Goal: Use online tool/utility: Utilize a website feature to perform a specific function

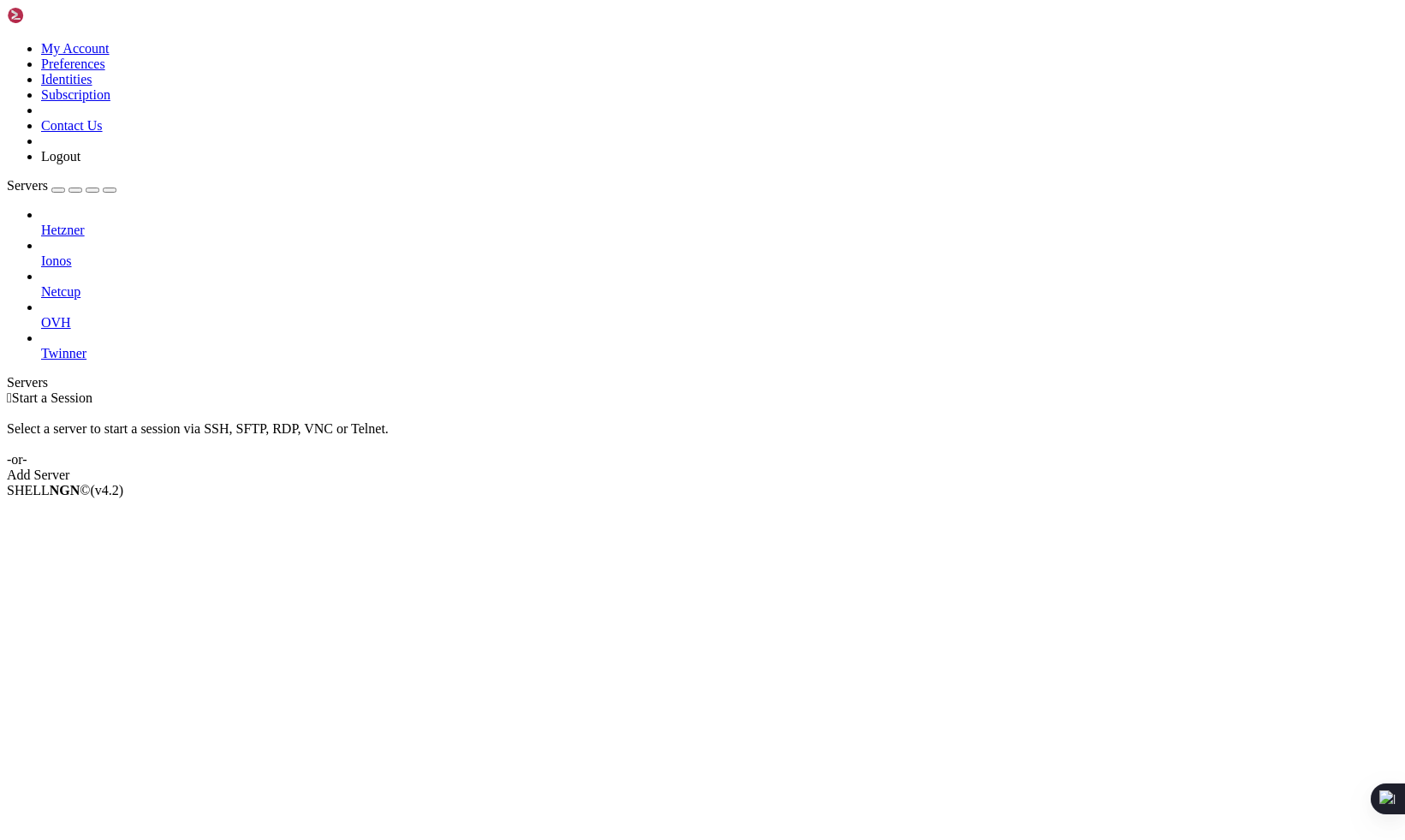
click at [114, 284] on link "Netcup" at bounding box center [719, 292] width 1357 height 16
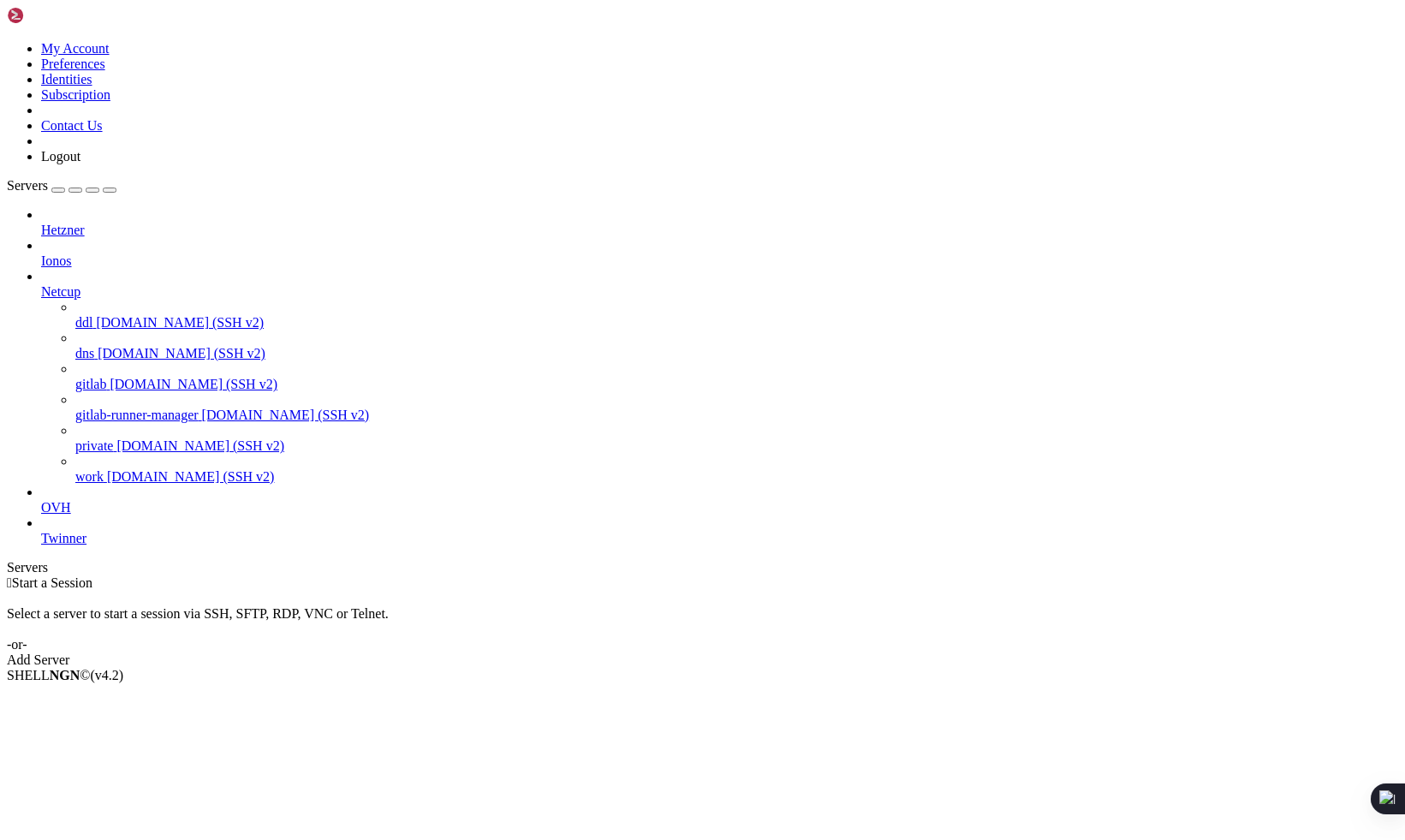
click at [105, 315] on span "[DOMAIN_NAME] (SSH v2)" at bounding box center [180, 322] width 168 height 15
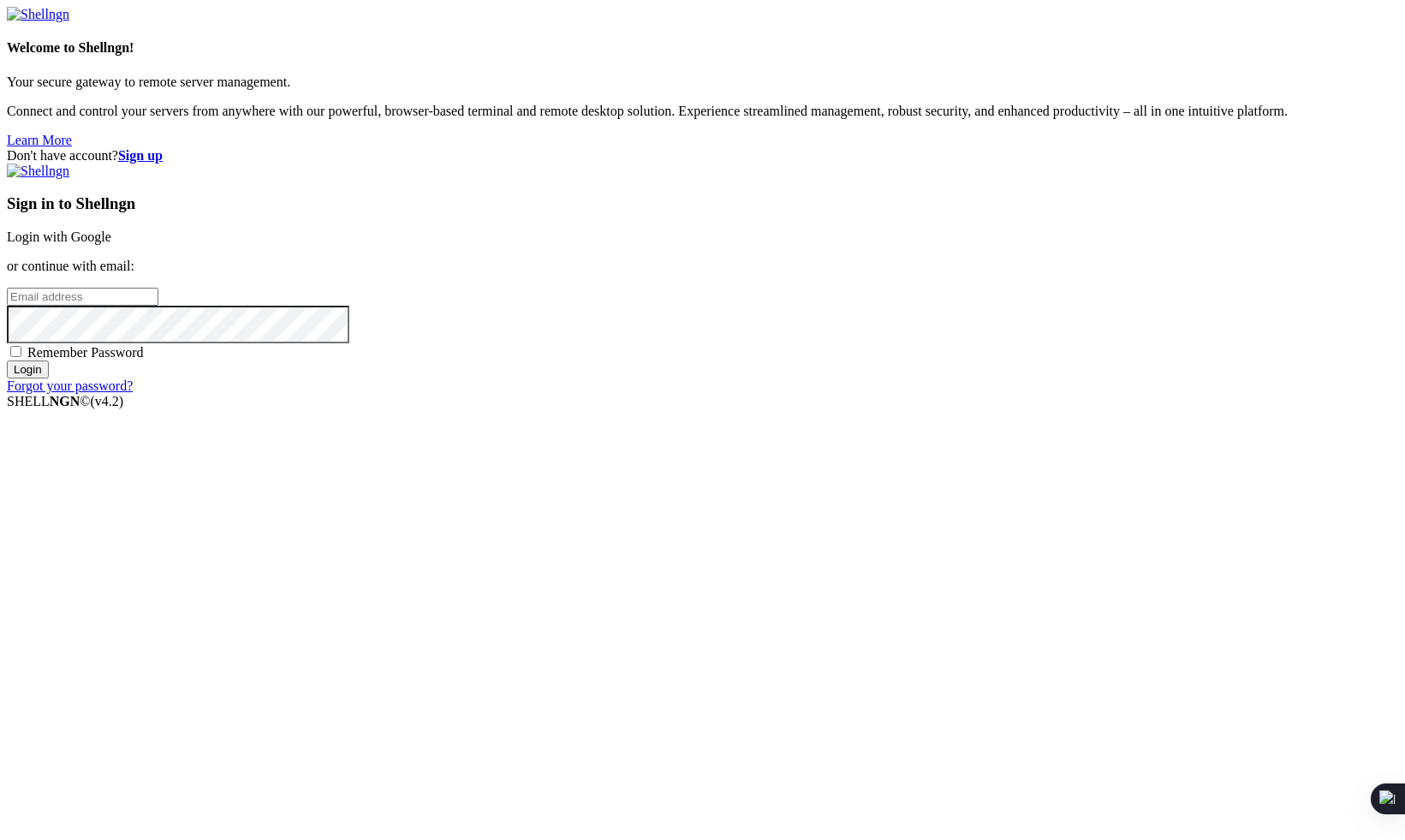
type input "t@[PERSON_NAME][DOMAIN_NAME]"
click at [49, 378] on input "Login" at bounding box center [28, 369] width 42 height 18
